Goal: Task Accomplishment & Management: Manage account settings

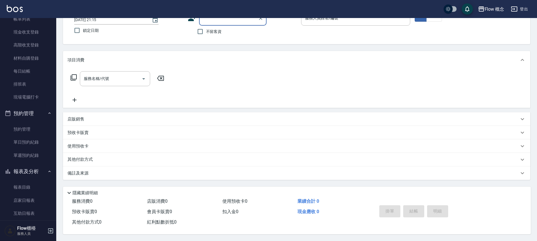
scroll to position [41, 0]
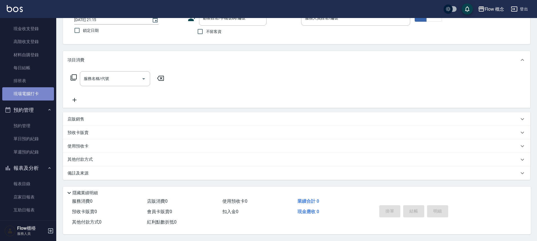
click at [30, 92] on link "現場電腦打卡" at bounding box center [28, 93] width 52 height 13
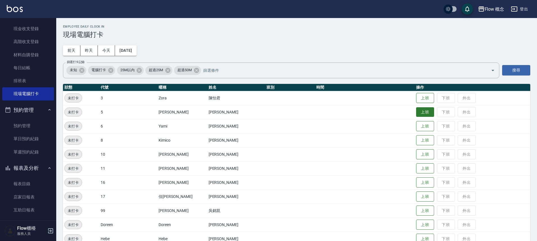
click at [416, 114] on button "上班" at bounding box center [425, 112] width 18 height 10
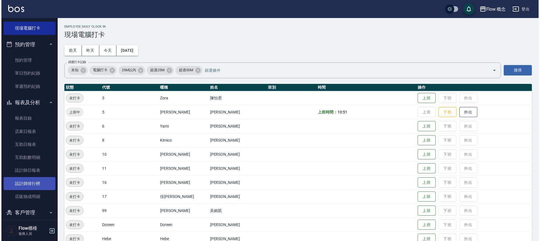
scroll to position [127, 0]
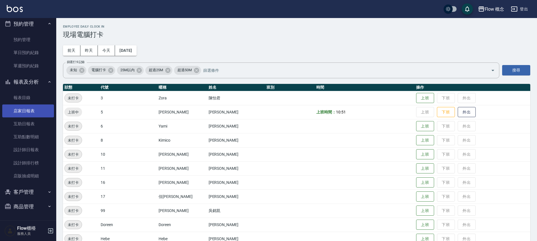
click at [38, 110] on link "店家日報表" at bounding box center [28, 110] width 52 height 13
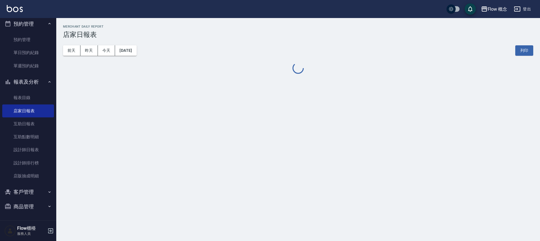
click at [31, 190] on button "客戶管理" at bounding box center [28, 191] width 52 height 15
click at [25, 208] on link "客戶列表" at bounding box center [28, 207] width 52 height 13
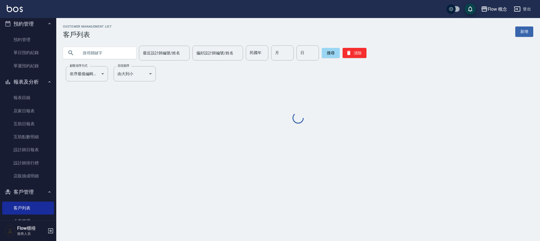
click at [106, 49] on input "text" at bounding box center [105, 52] width 53 height 15
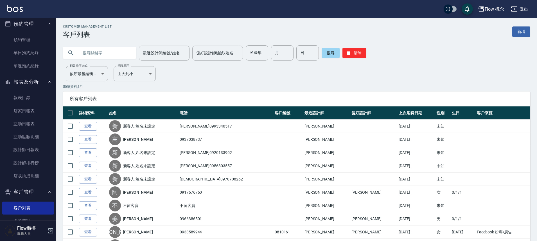
paste input "0982101898"
type input "0982101898"
click at [333, 57] on button "搜尋" at bounding box center [331, 53] width 18 height 10
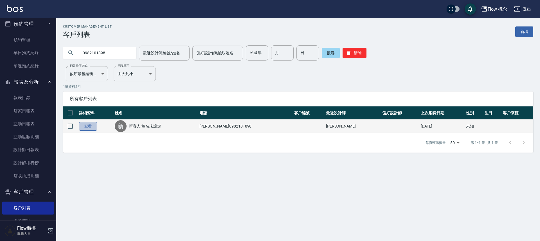
click at [88, 126] on link "查看" at bounding box center [88, 126] width 18 height 9
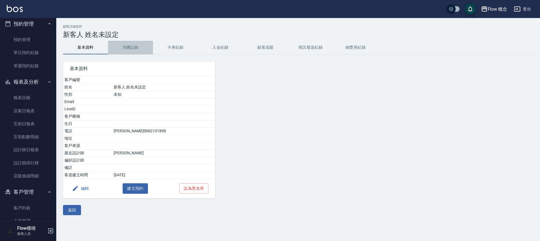
click at [132, 46] on button "消費記錄" at bounding box center [130, 47] width 45 height 13
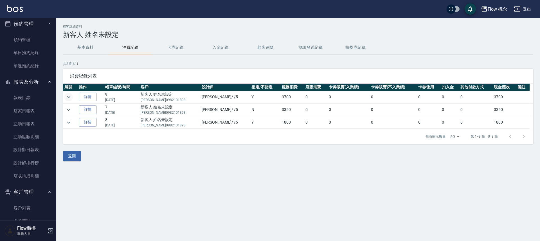
click at [68, 97] on icon "expand row" at bounding box center [68, 97] width 3 height 2
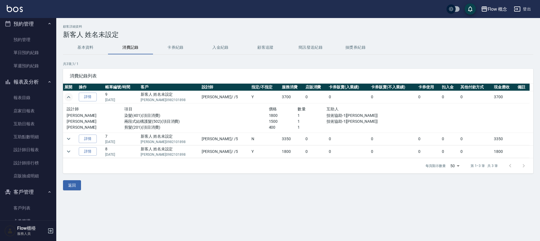
click at [68, 97] on icon "expand row" at bounding box center [68, 97] width 3 height 2
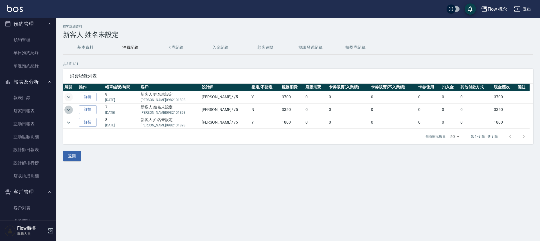
click at [71, 109] on icon "expand row" at bounding box center [68, 109] width 7 height 7
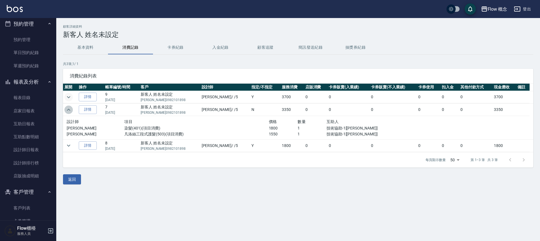
click at [71, 109] on icon "expand row" at bounding box center [68, 109] width 7 height 7
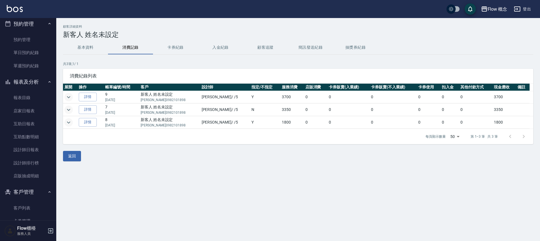
click at [68, 120] on icon "expand row" at bounding box center [68, 122] width 7 height 7
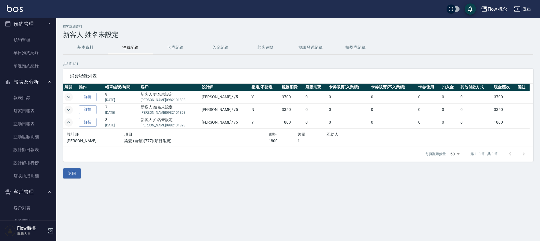
click at [68, 120] on icon "expand row" at bounding box center [68, 122] width 7 height 7
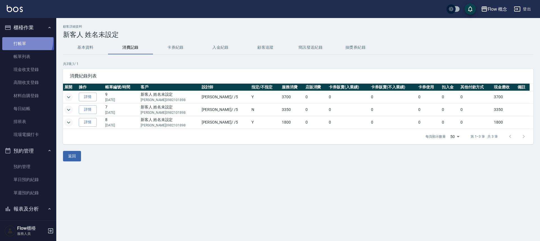
click at [23, 40] on link "打帳單" at bounding box center [28, 43] width 52 height 13
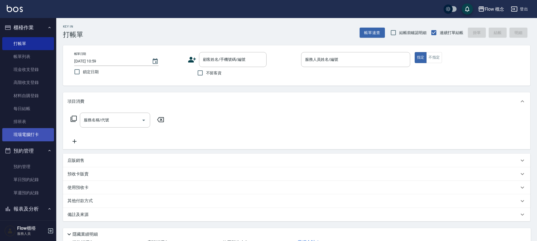
drag, startPoint x: 7, startPoint y: 128, endPoint x: 15, endPoint y: 135, distance: 10.2
click at [8, 128] on link "現場電腦打卡" at bounding box center [28, 134] width 52 height 13
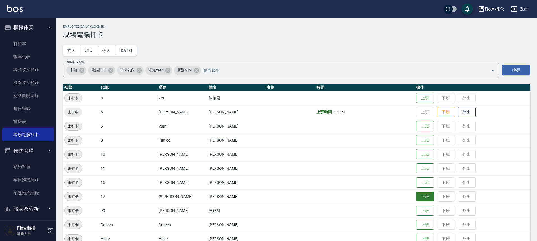
click at [416, 199] on button "上班" at bounding box center [425, 196] width 18 height 10
click at [416, 98] on button "上班" at bounding box center [425, 98] width 18 height 10
